Goal: Consume media (video, audio)

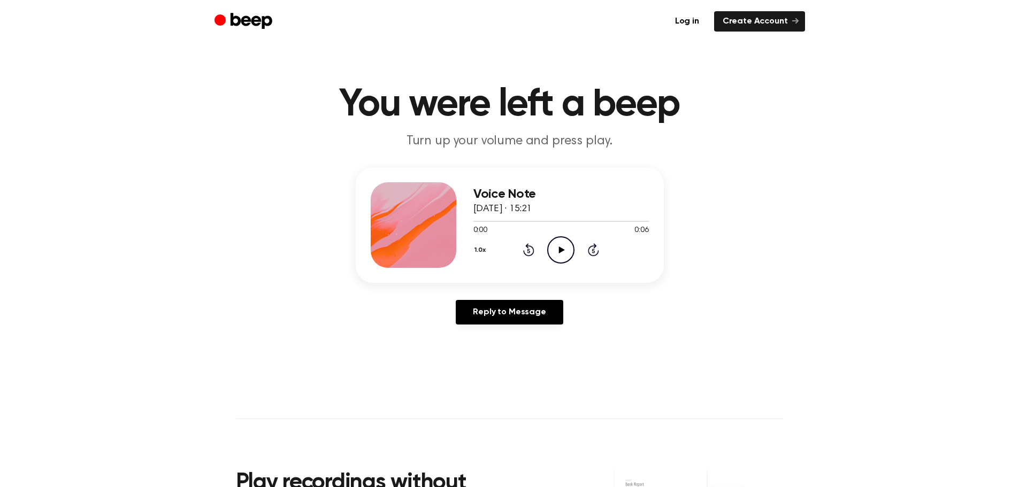
click at [557, 252] on icon "Play Audio" at bounding box center [560, 249] width 27 height 27
click at [557, 251] on icon "Play Audio" at bounding box center [560, 249] width 27 height 27
click at [560, 244] on icon "Play Audio" at bounding box center [560, 249] width 27 height 27
